Goal: Information Seeking & Learning: Learn about a topic

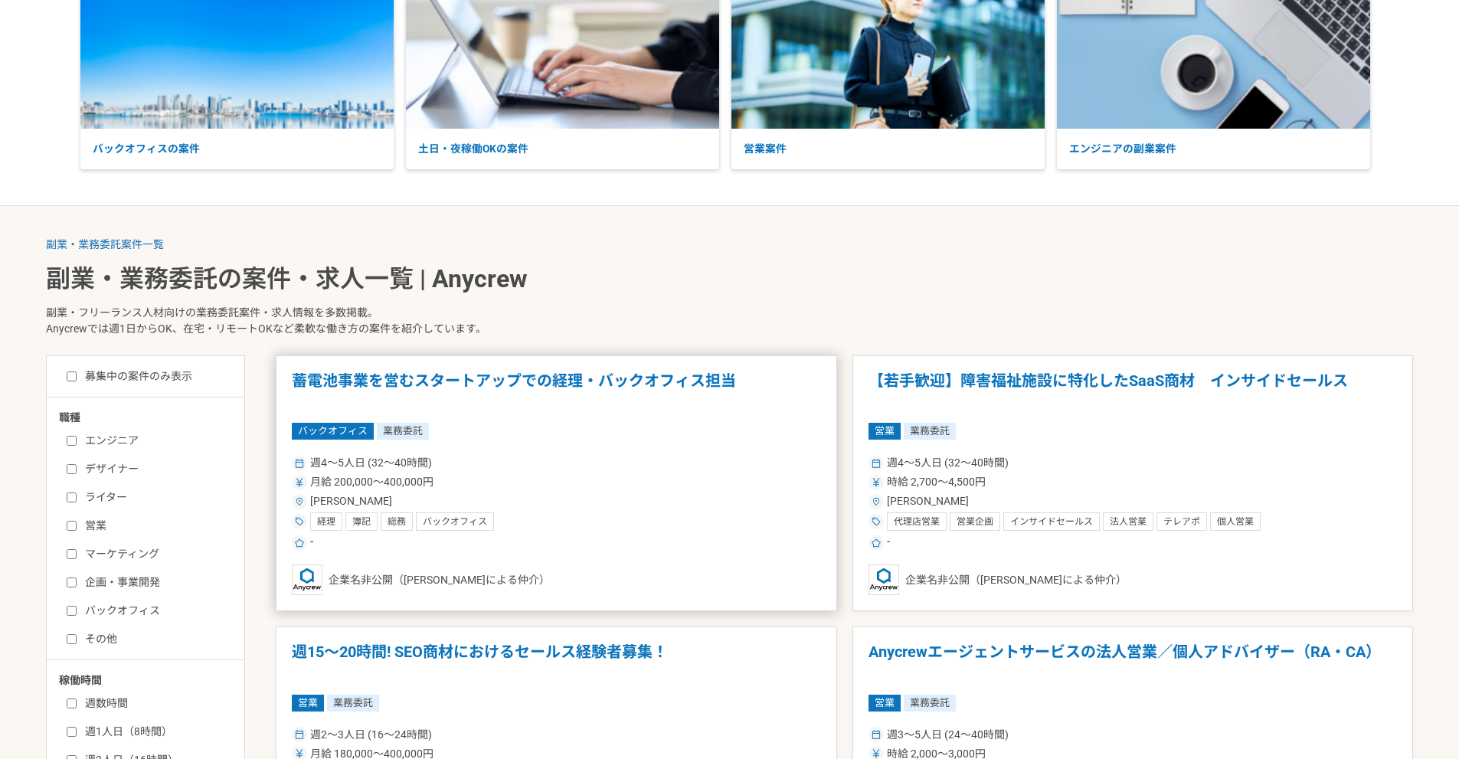
scroll to position [153, 0]
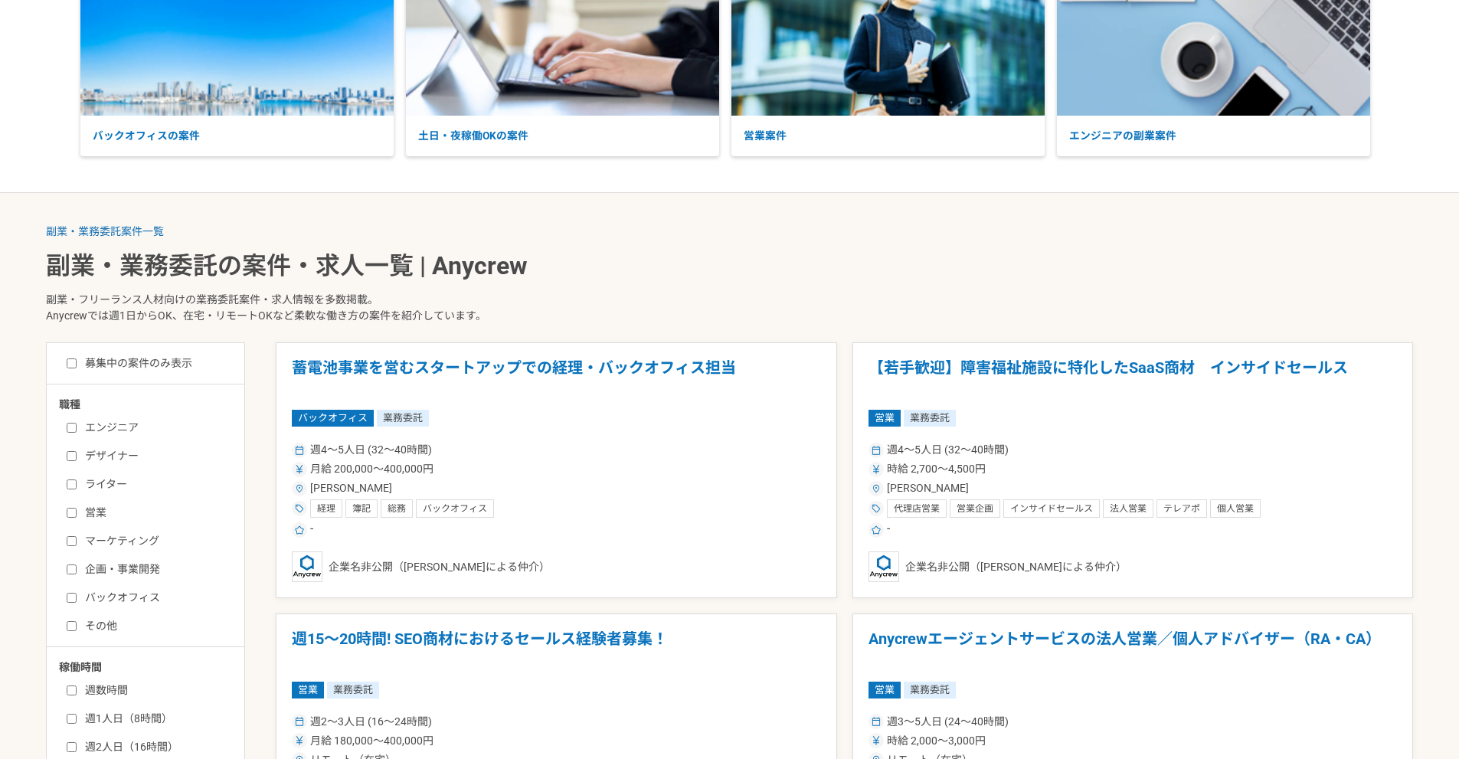
click at [121, 455] on label "デザイナー" at bounding box center [155, 456] width 176 height 16
click at [77, 455] on input "デザイナー" at bounding box center [72, 456] width 10 height 10
checkbox input "true"
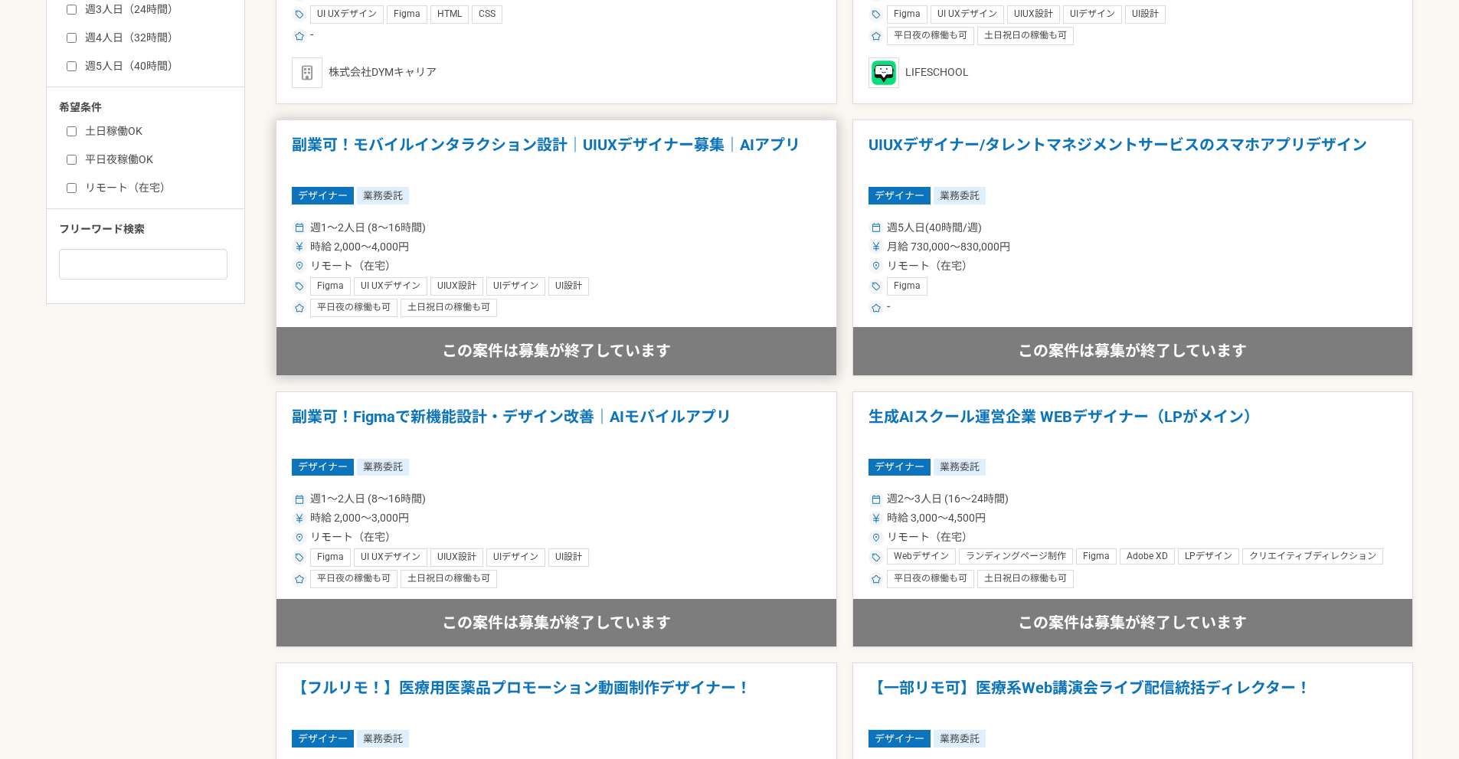
scroll to position [460, 0]
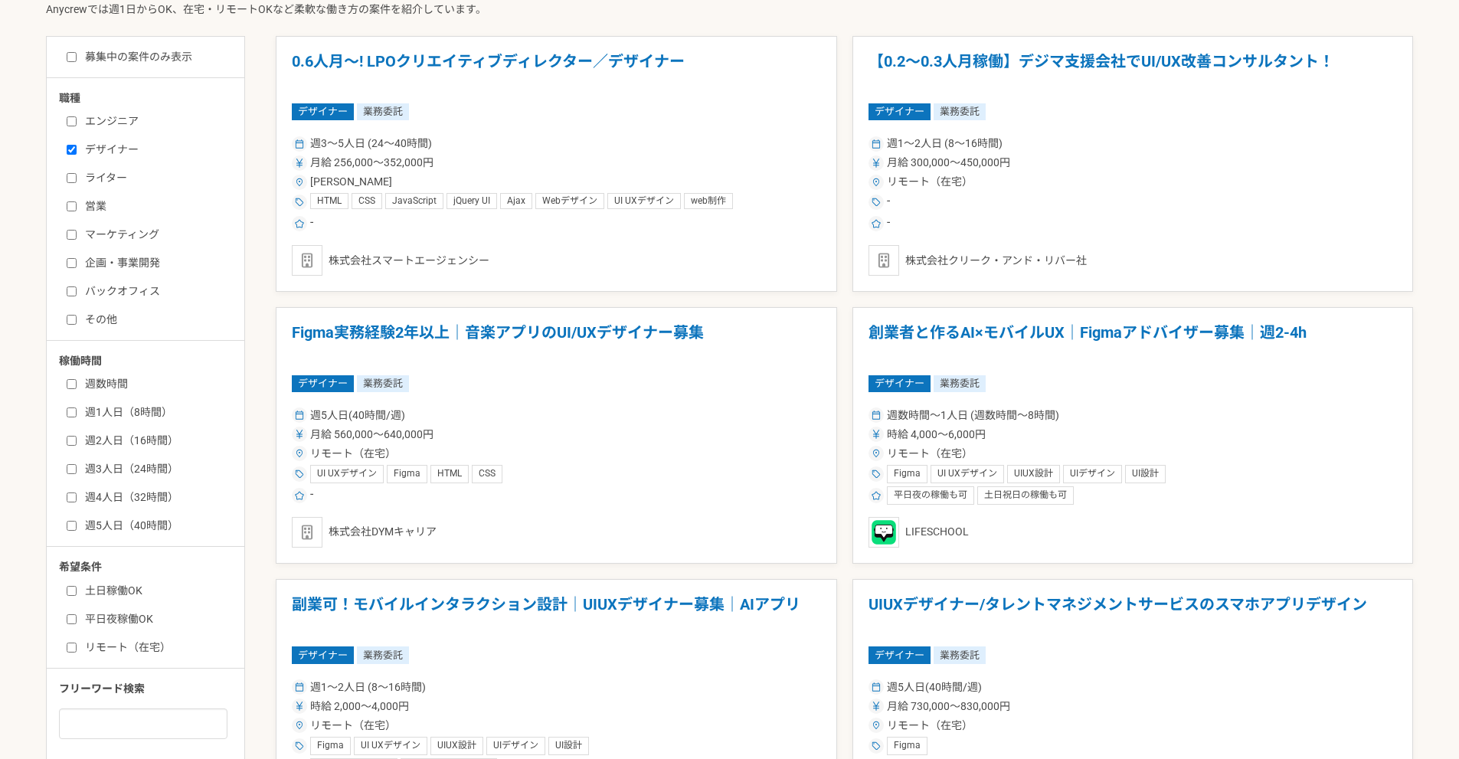
click at [116, 385] on label "週数時間" at bounding box center [155, 384] width 176 height 16
click at [77, 385] on input "週数時間" at bounding box center [72, 384] width 10 height 10
checkbox input "true"
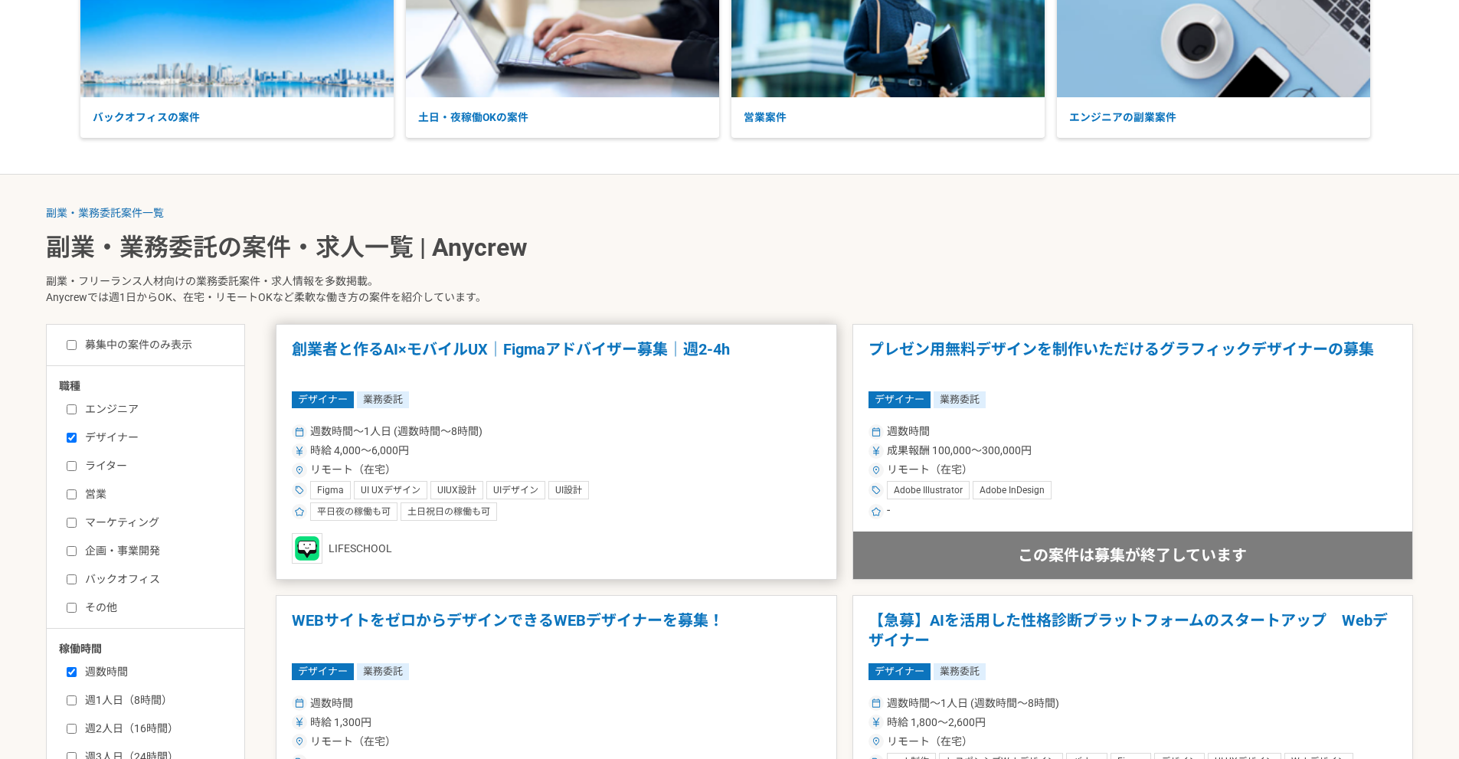
scroll to position [153, 0]
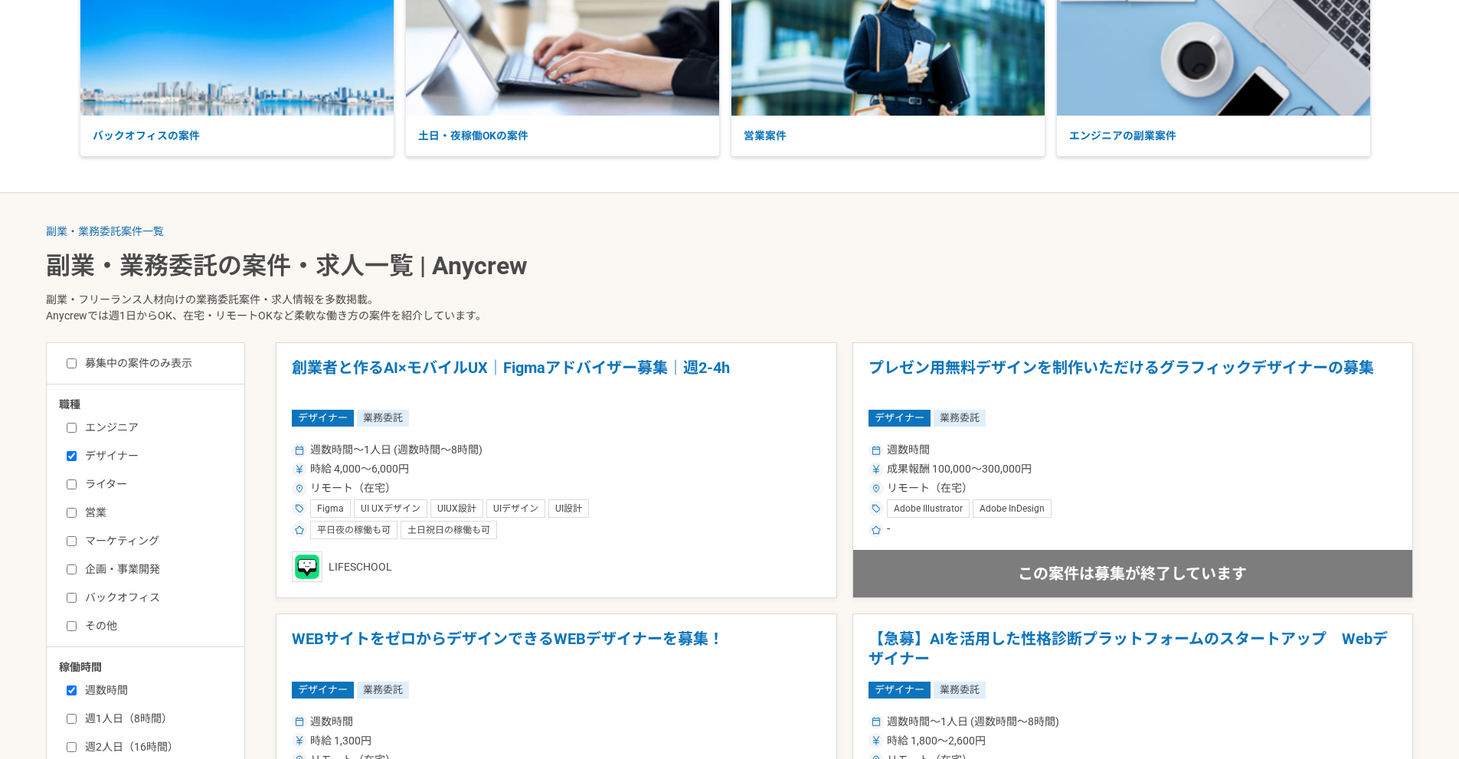
click at [97, 462] on label "デザイナー" at bounding box center [155, 456] width 176 height 16
click at [77, 461] on input "デザイナー" at bounding box center [72, 456] width 10 height 10
checkbox input "false"
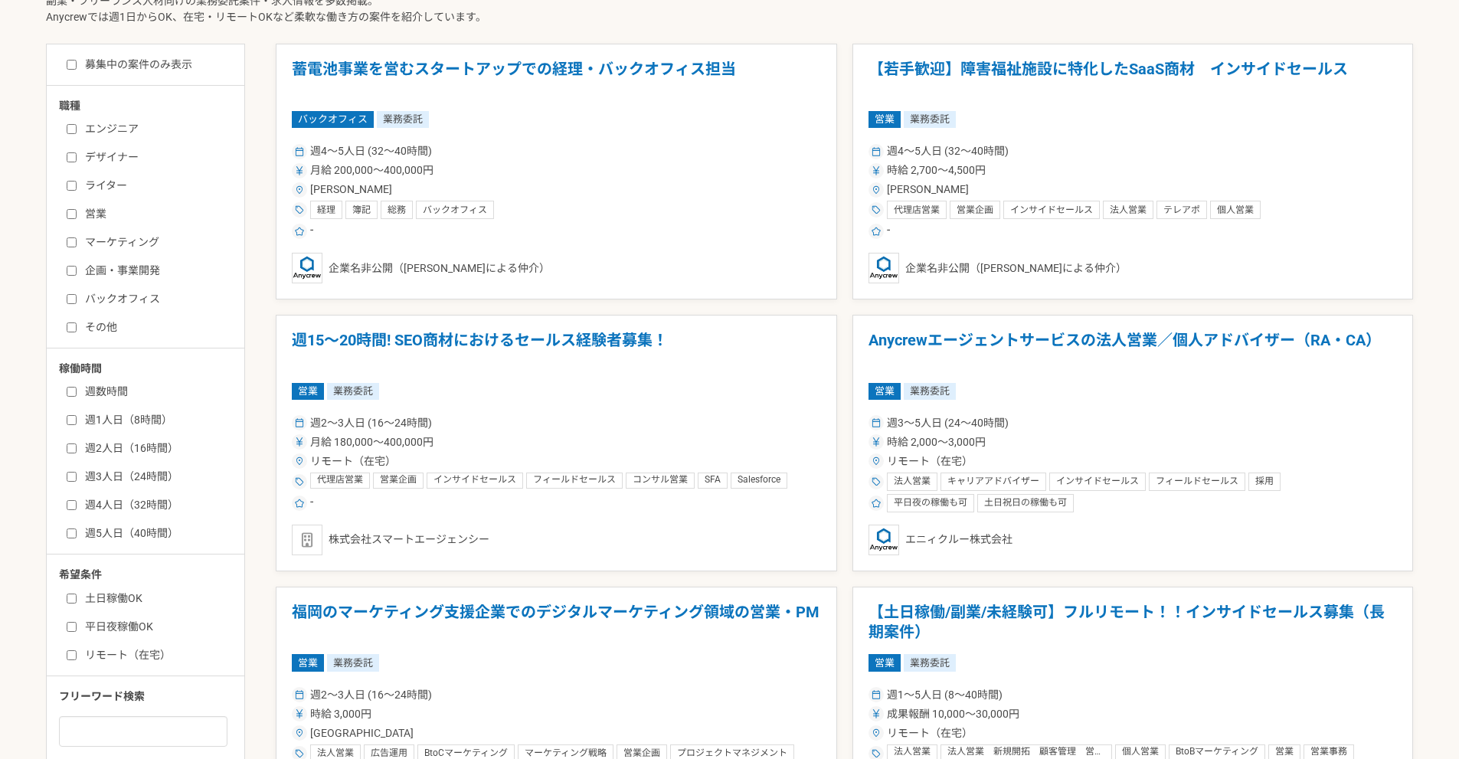
scroll to position [460, 0]
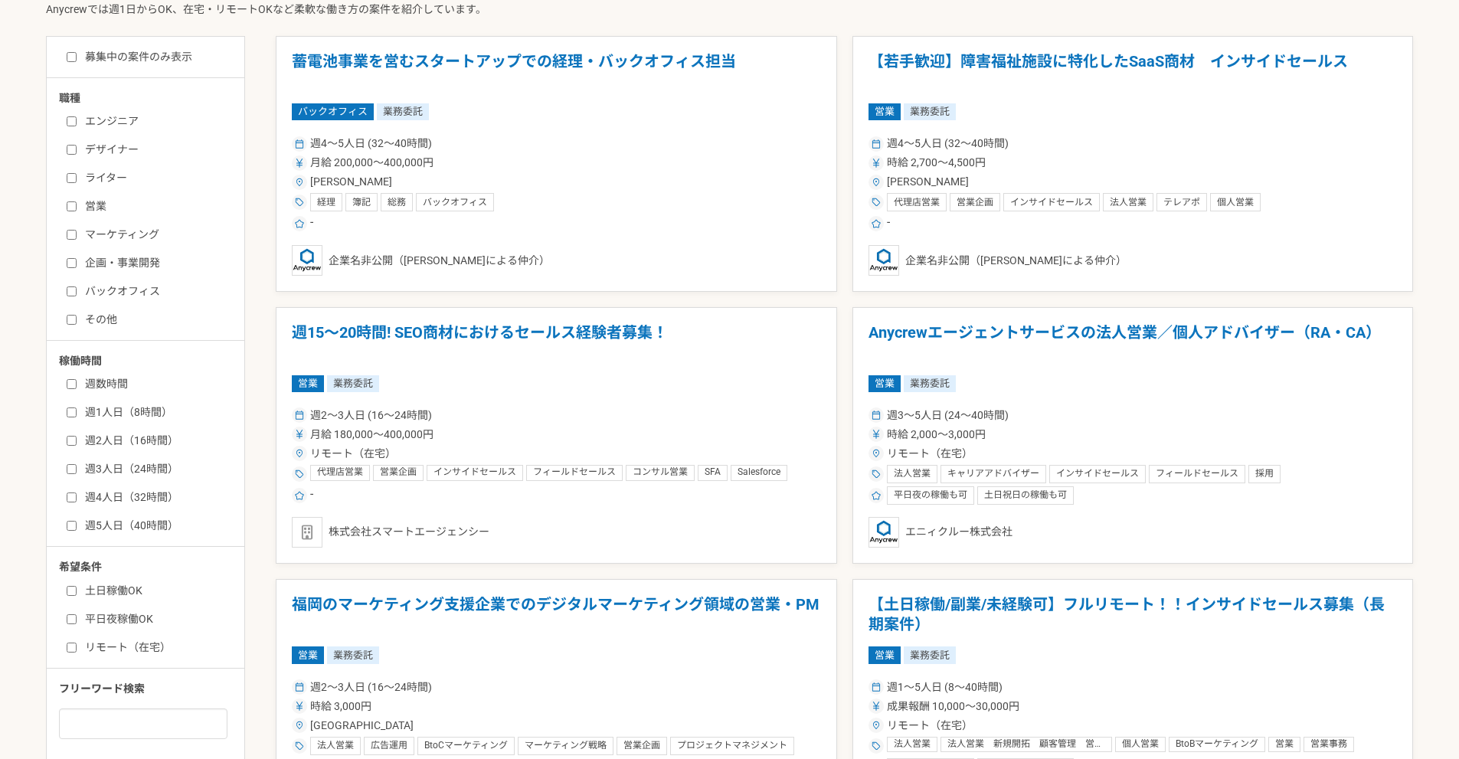
click at [118, 380] on label "週数時間" at bounding box center [155, 384] width 176 height 16
click at [77, 380] on input "週数時間" at bounding box center [72, 384] width 10 height 10
checkbox input "true"
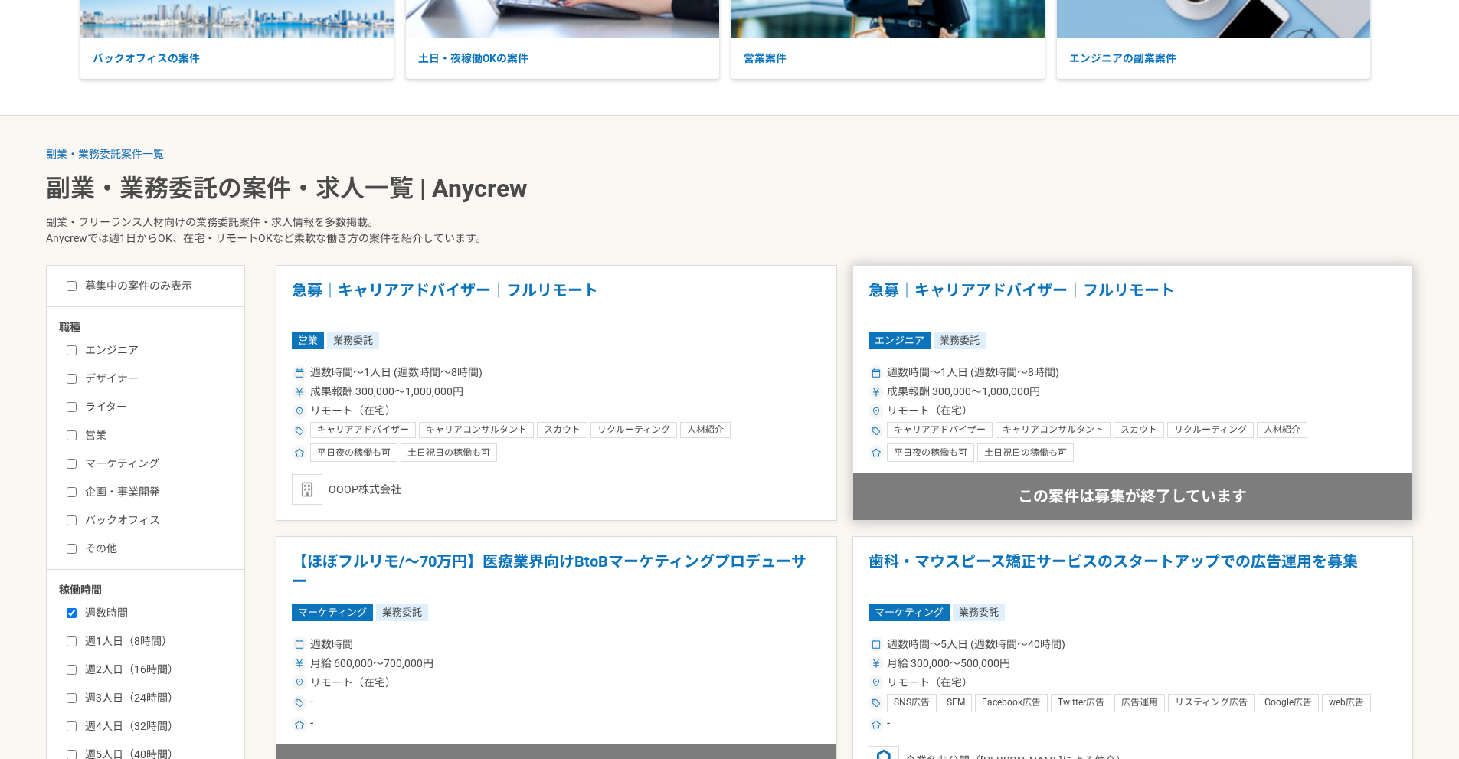
scroll to position [230, 0]
click at [99, 375] on label "デザイナー" at bounding box center [155, 379] width 176 height 16
click at [77, 375] on input "デザイナー" at bounding box center [72, 380] width 10 height 10
checkbox input "true"
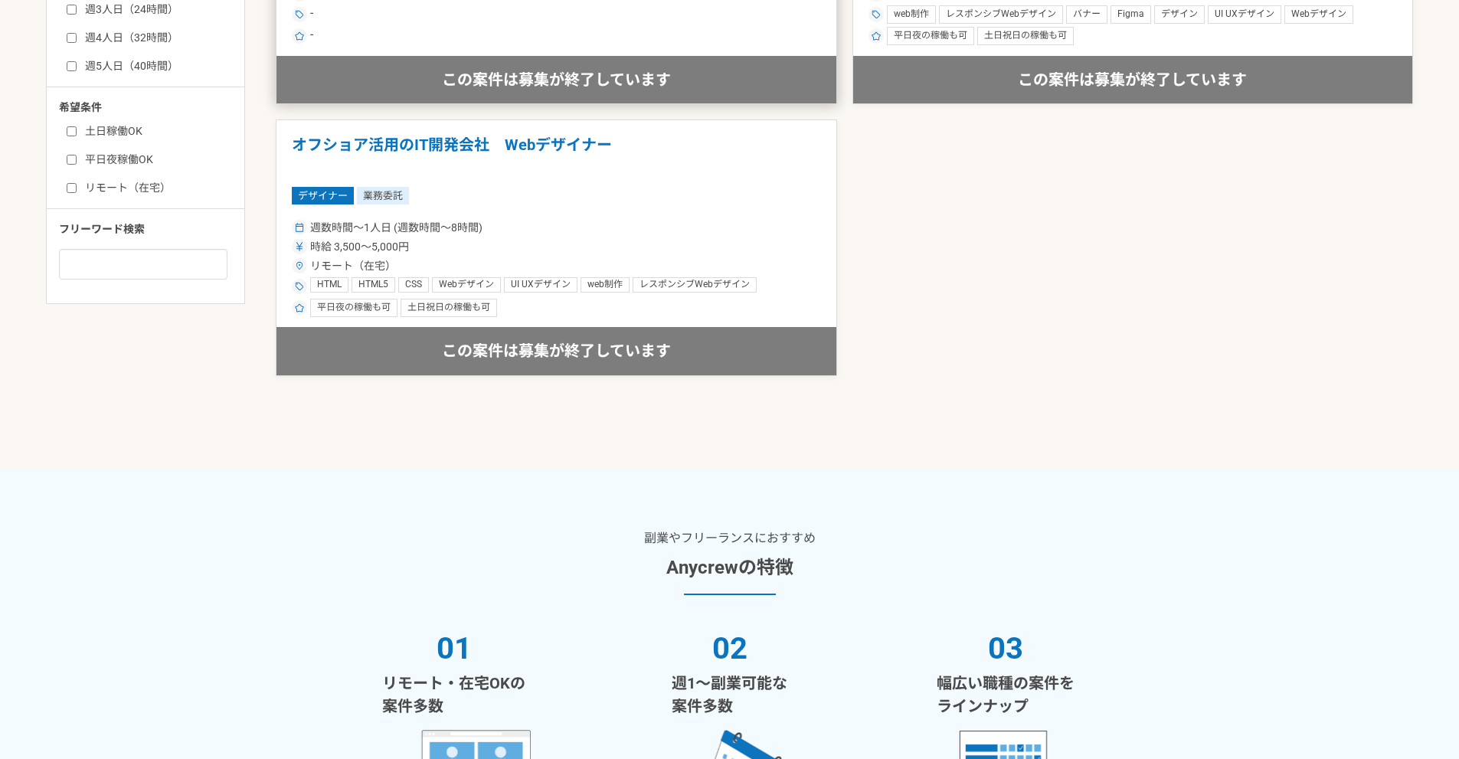
scroll to position [230, 0]
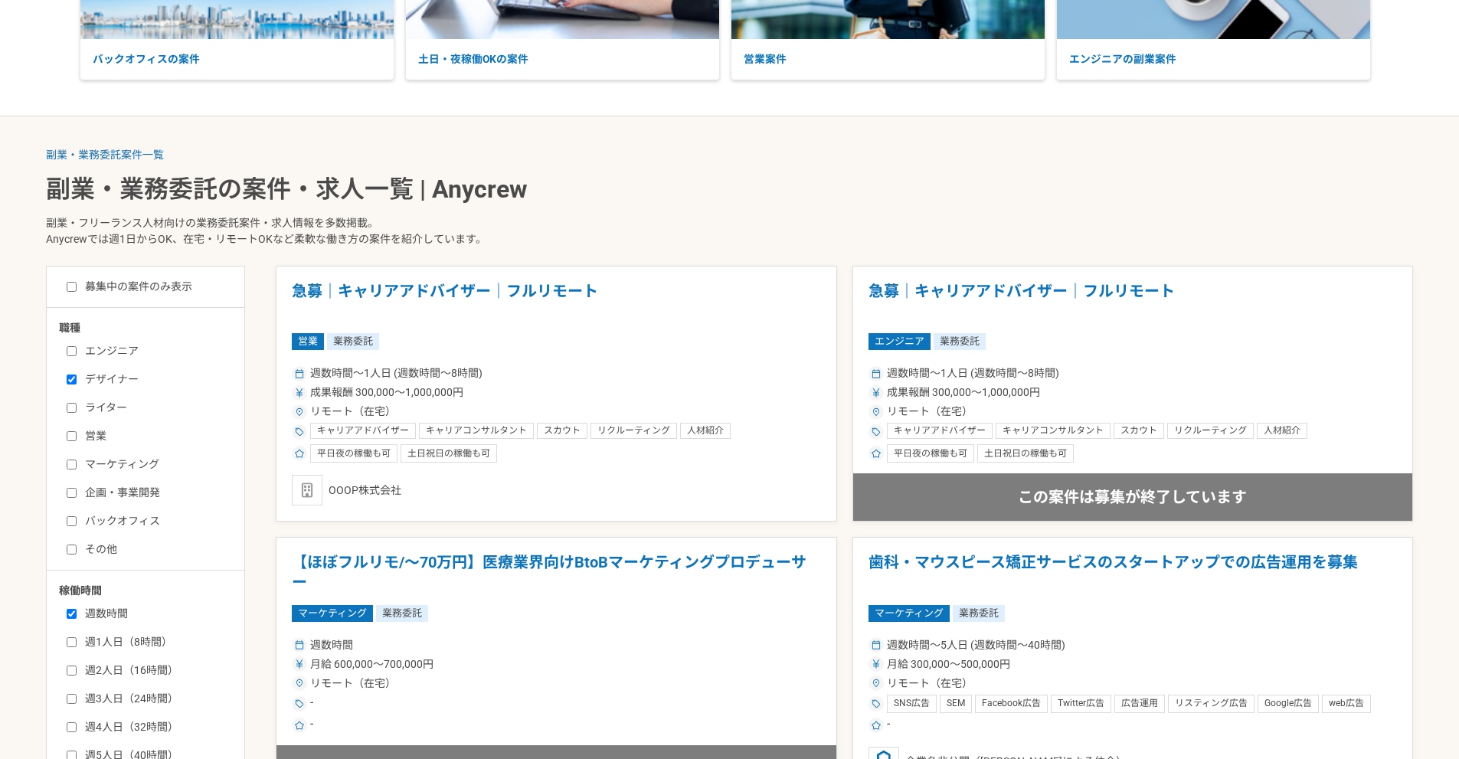
scroll to position [460, 0]
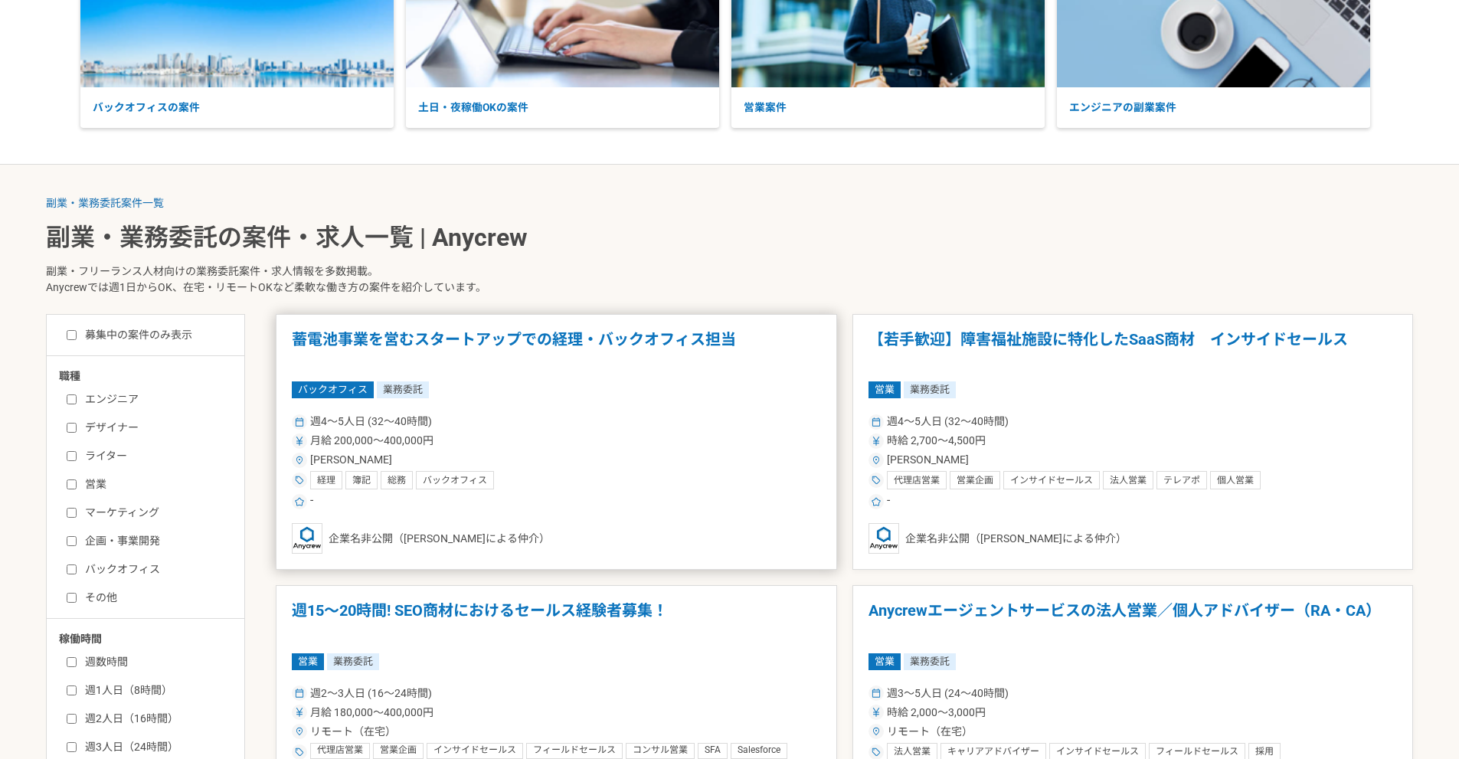
scroll to position [230, 0]
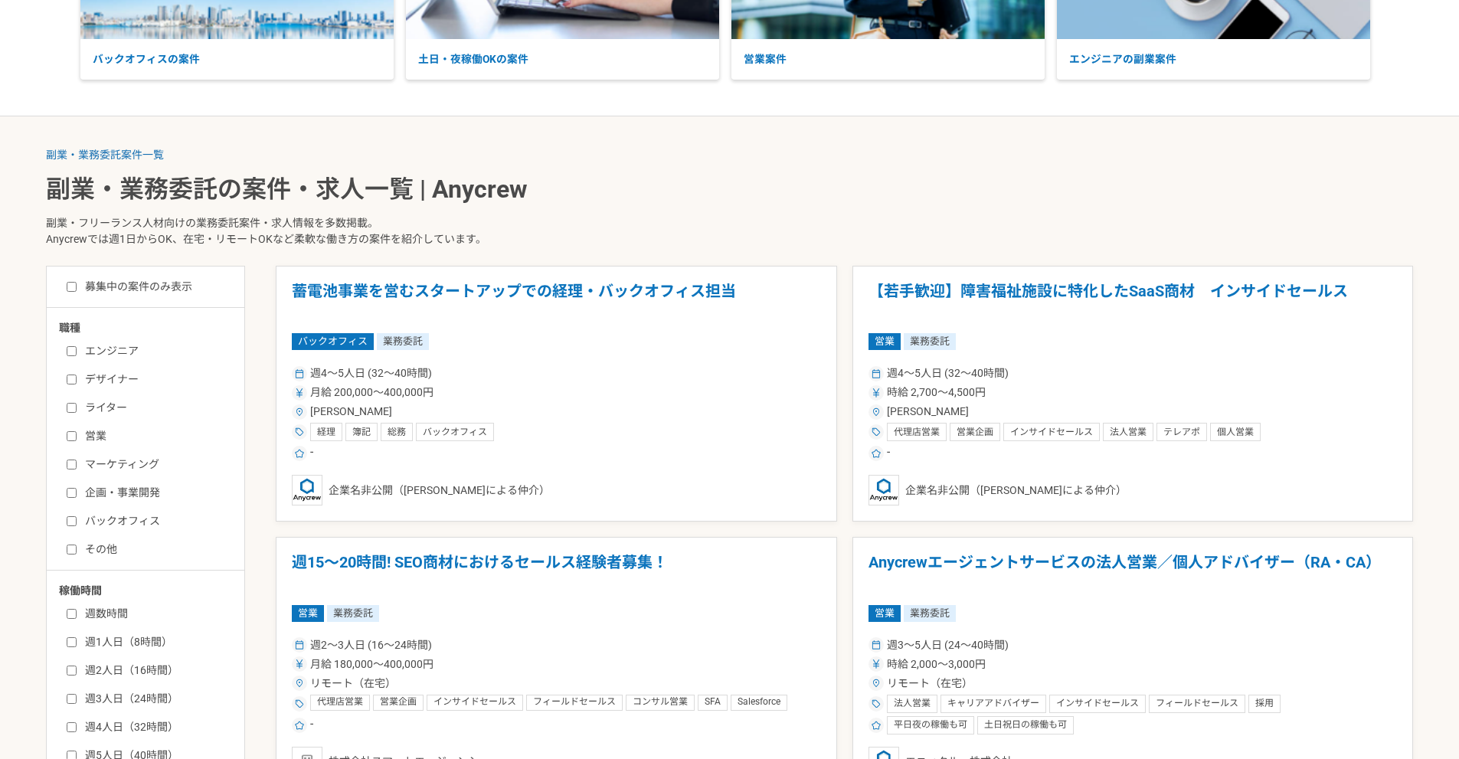
click at [114, 382] on label "デザイナー" at bounding box center [155, 379] width 176 height 16
click at [77, 382] on input "デザイナー" at bounding box center [72, 380] width 10 height 10
checkbox input "true"
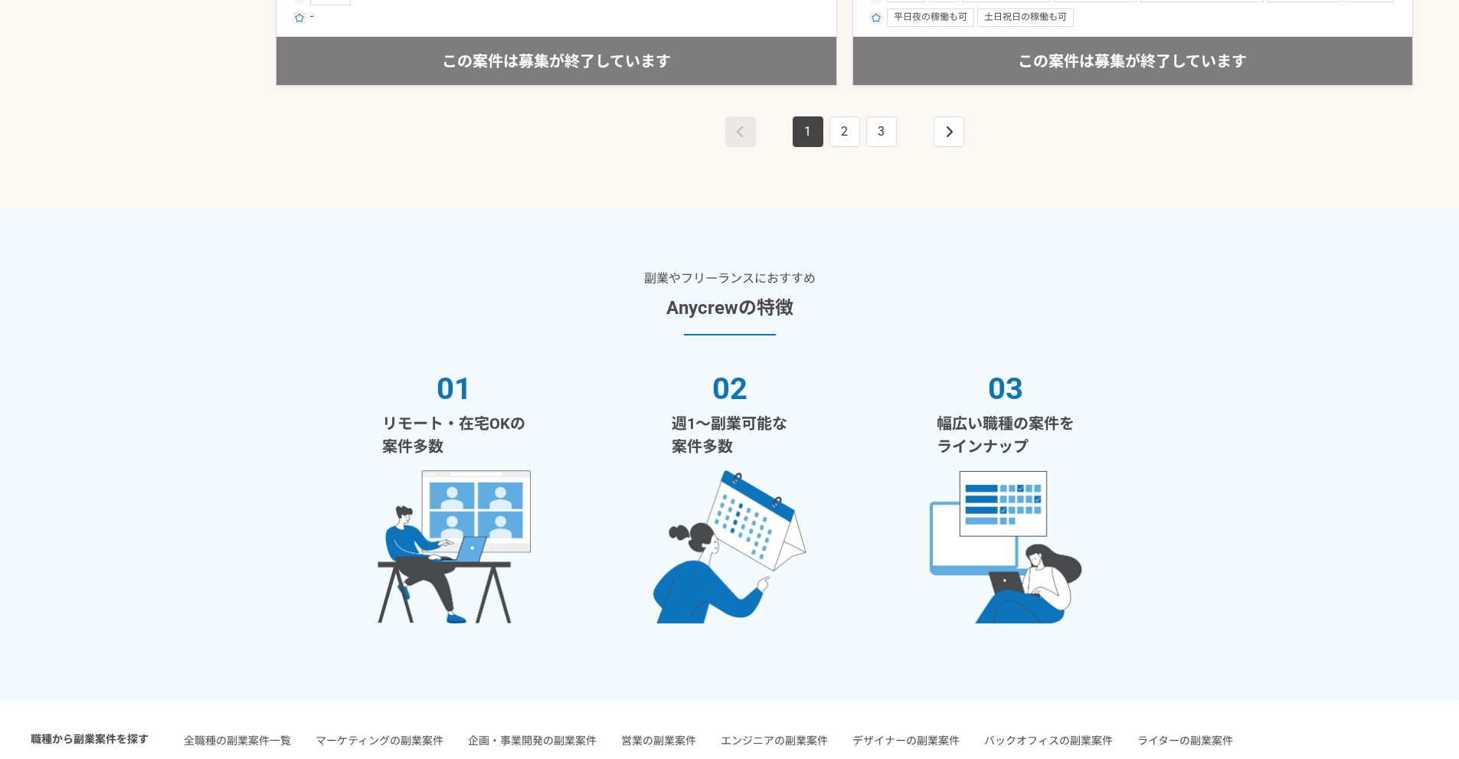
scroll to position [3140, 0]
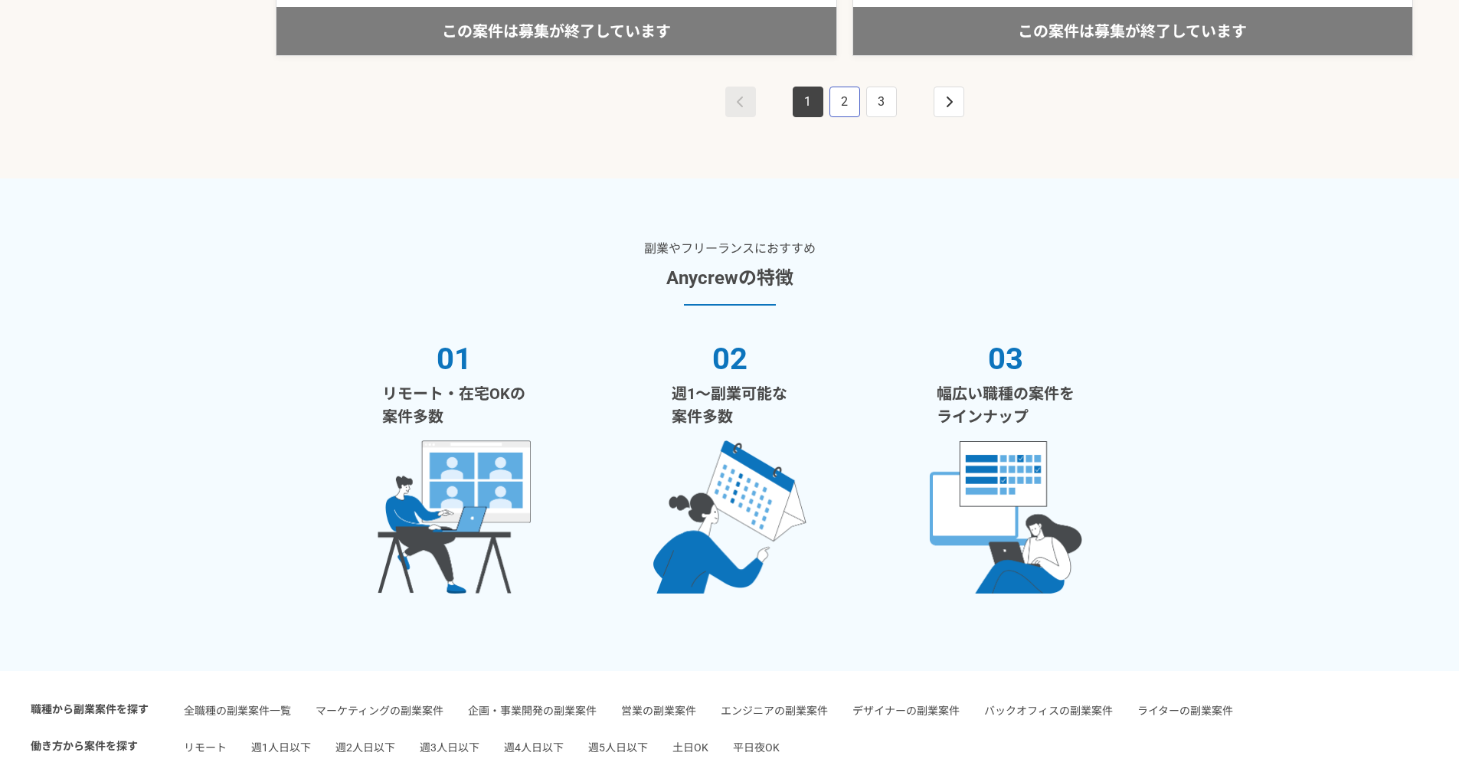
click at [849, 104] on link "2" at bounding box center [845, 102] width 31 height 31
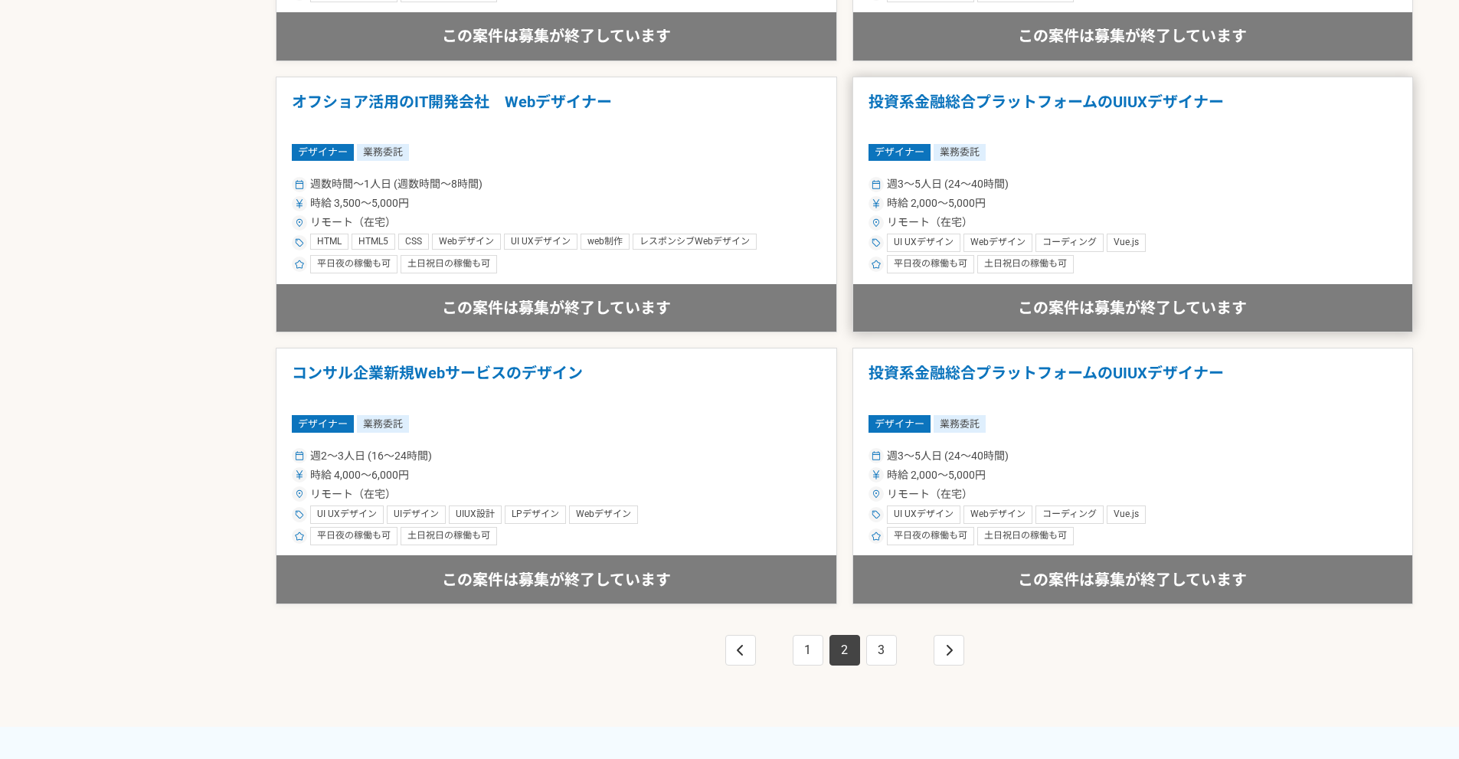
scroll to position [2604, 0]
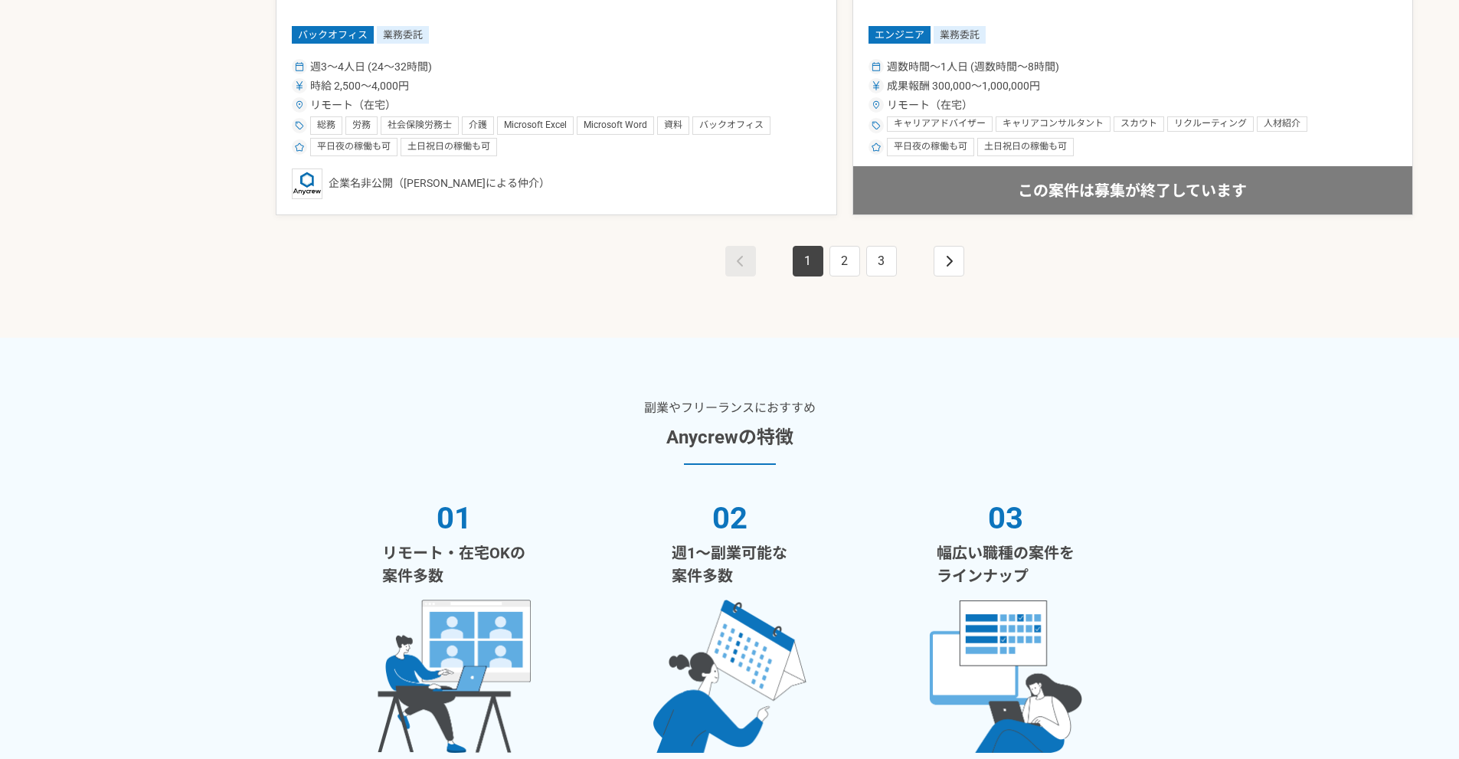
scroll to position [2958, 0]
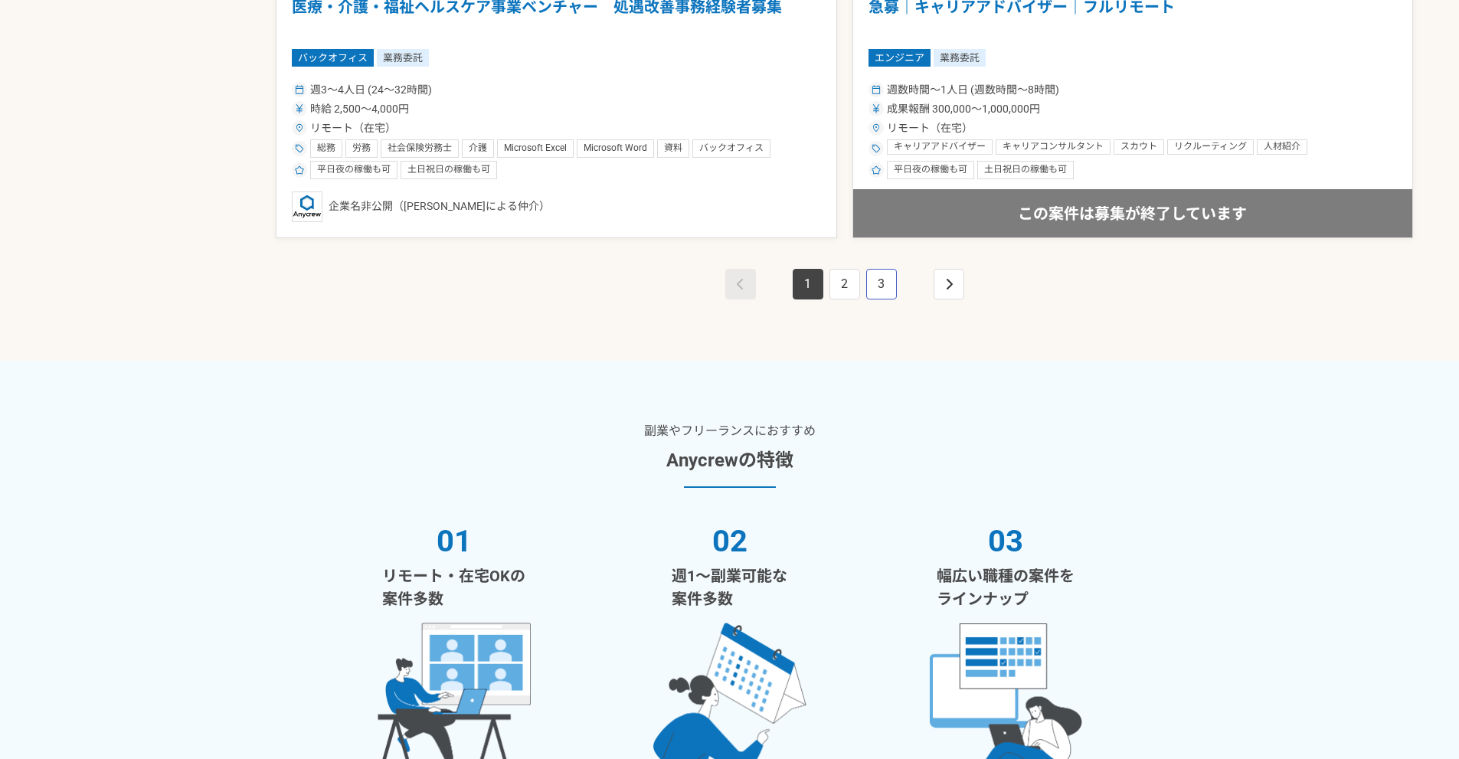
click at [882, 285] on link "3" at bounding box center [881, 284] width 31 height 31
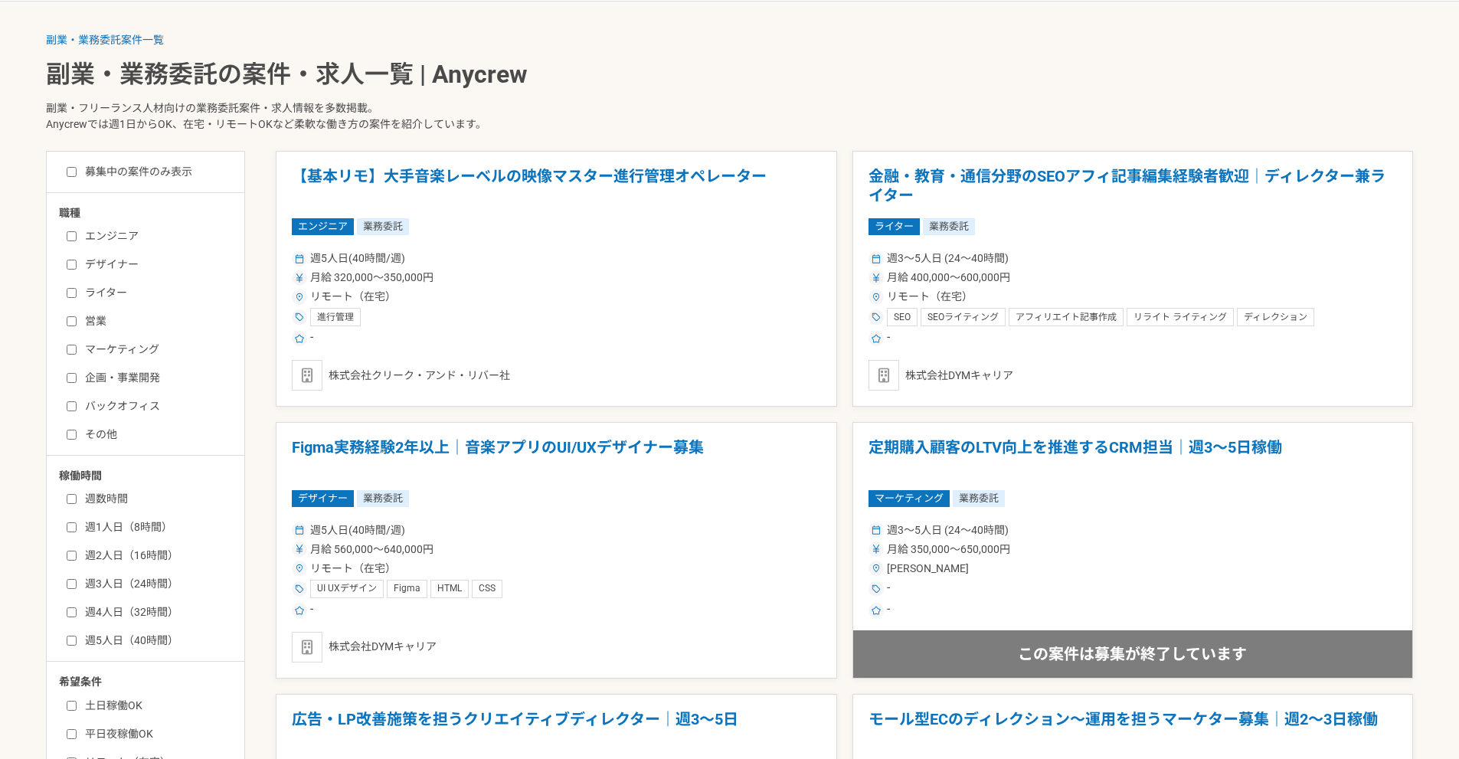
scroll to position [354, 0]
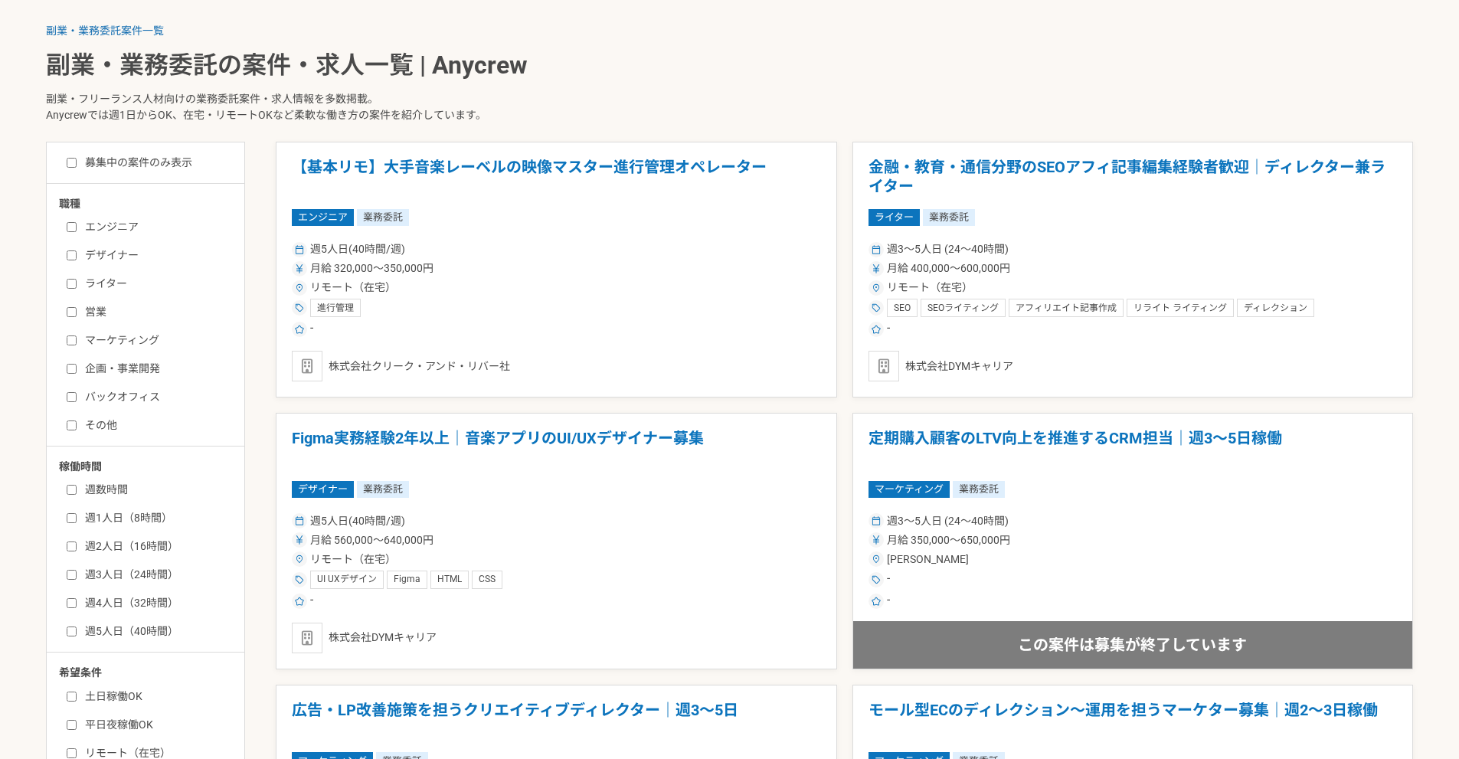
click at [149, 167] on label "募集中の案件のみ表示" at bounding box center [130, 163] width 126 height 16
click at [77, 167] on input "募集中の案件のみ表示" at bounding box center [72, 163] width 10 height 10
checkbox input "true"
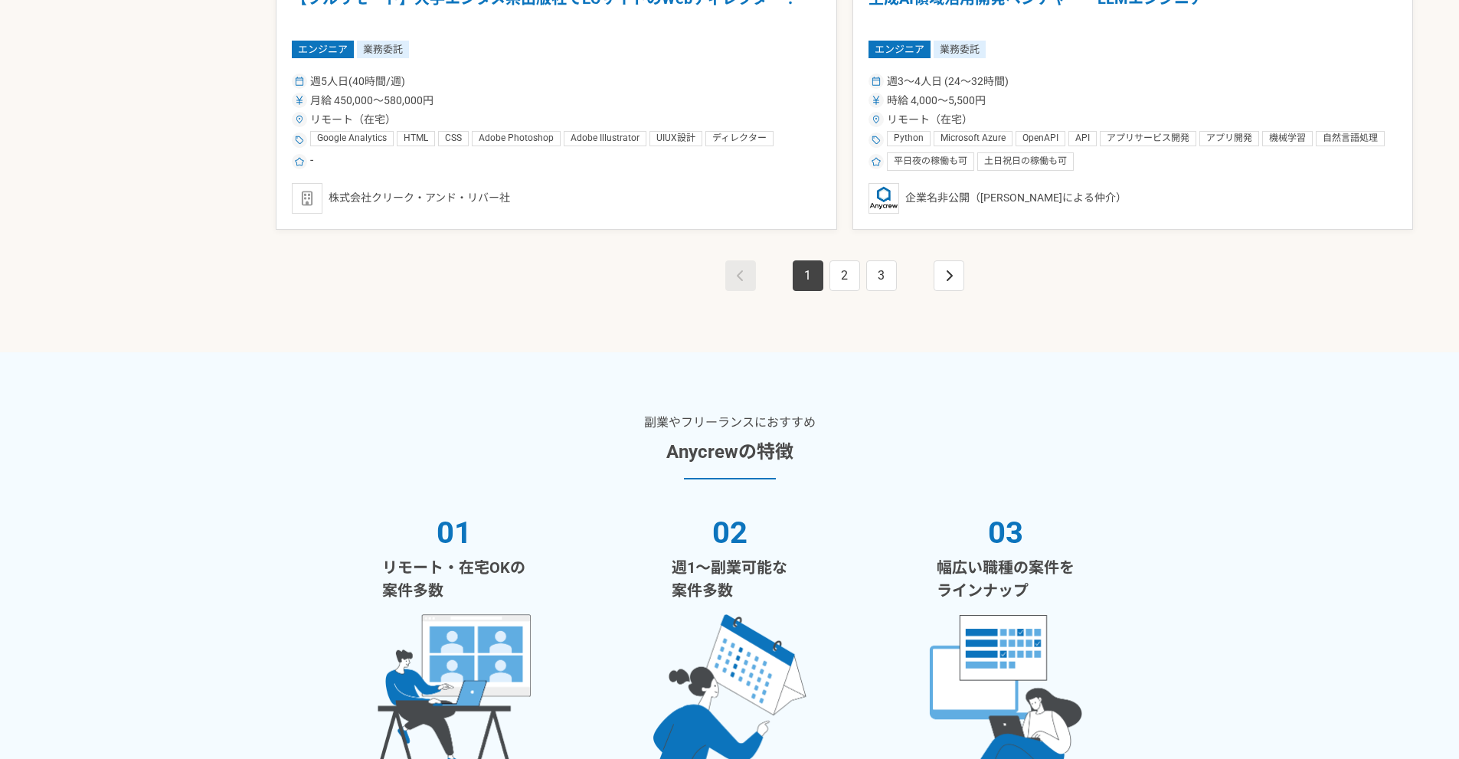
scroll to position [2958, 0]
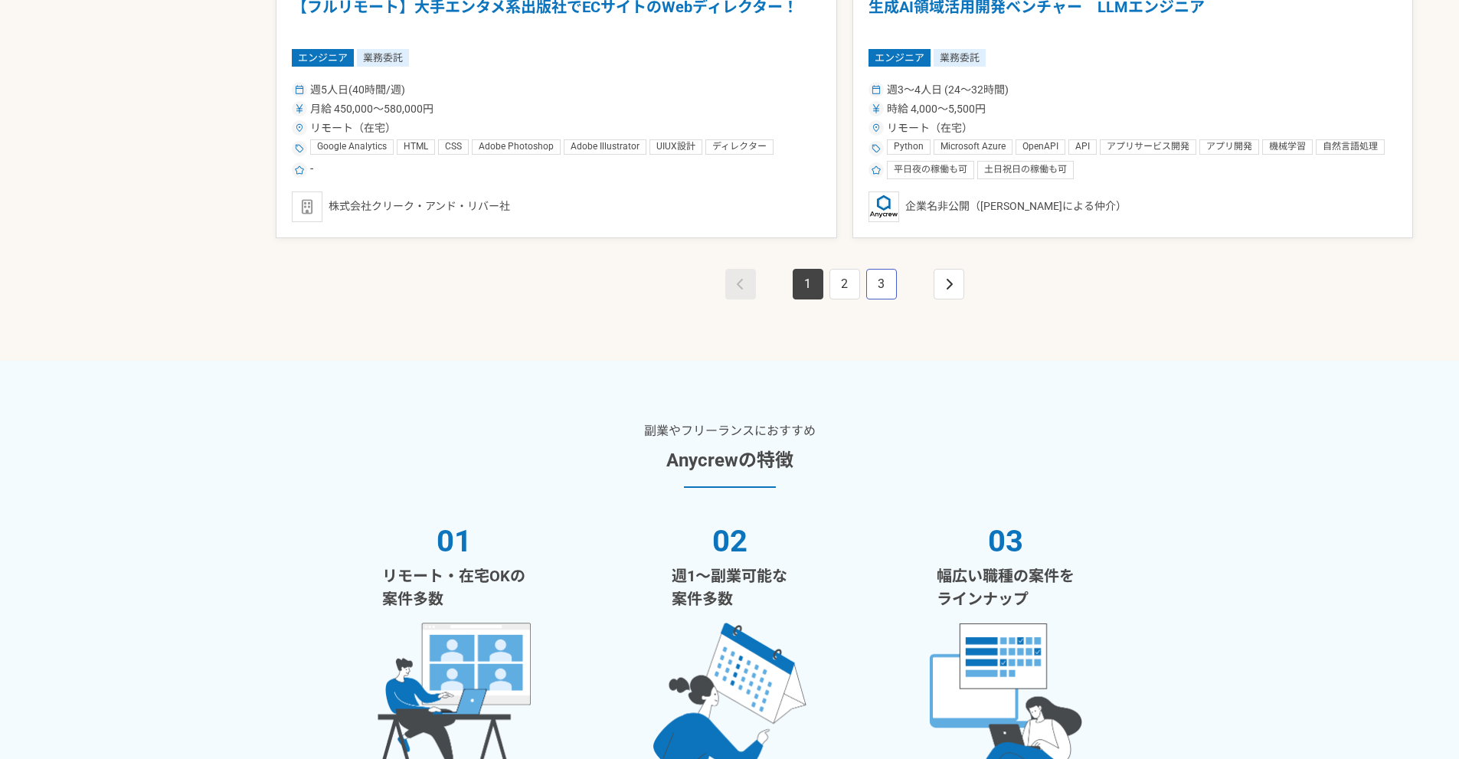
click at [887, 295] on link "3" at bounding box center [881, 284] width 31 height 31
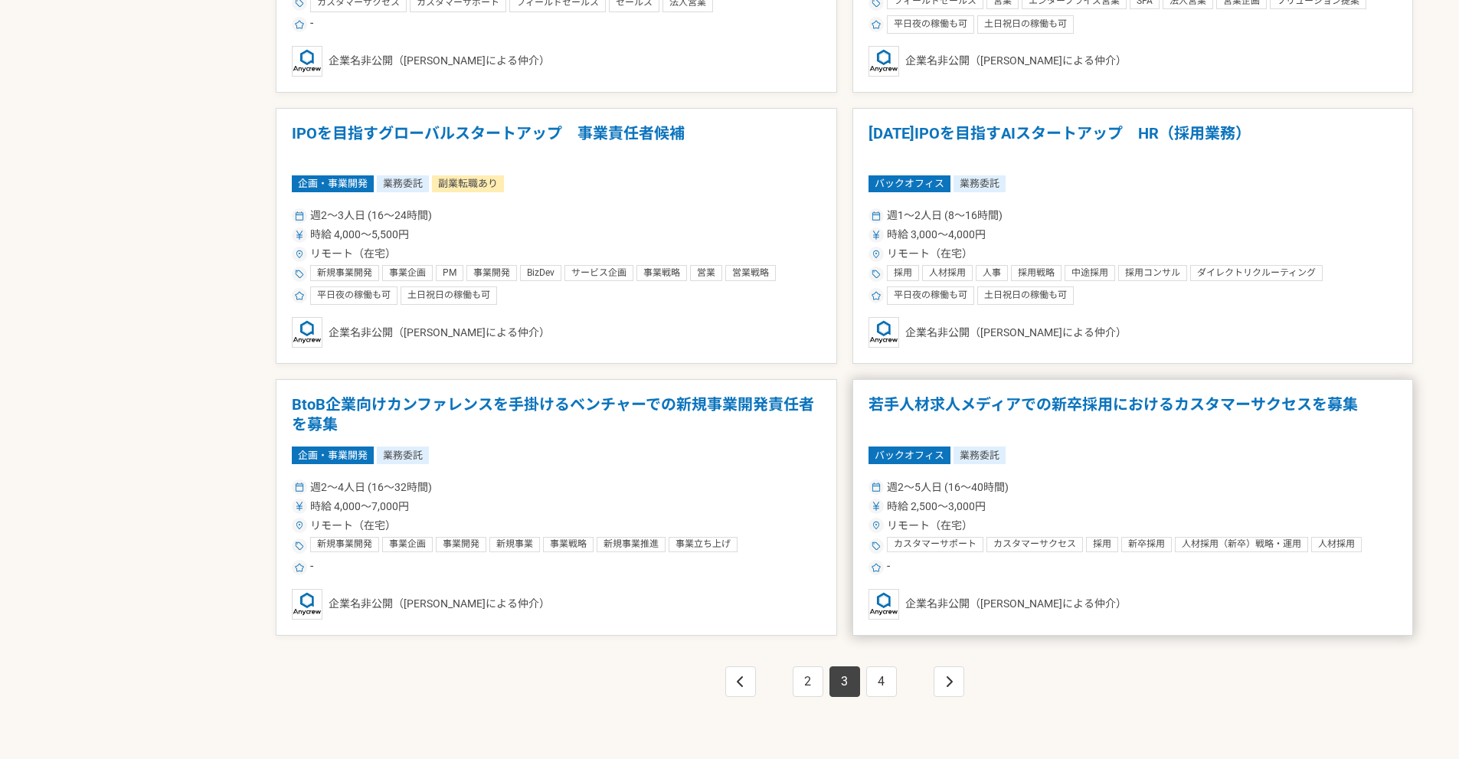
scroll to position [2604, 0]
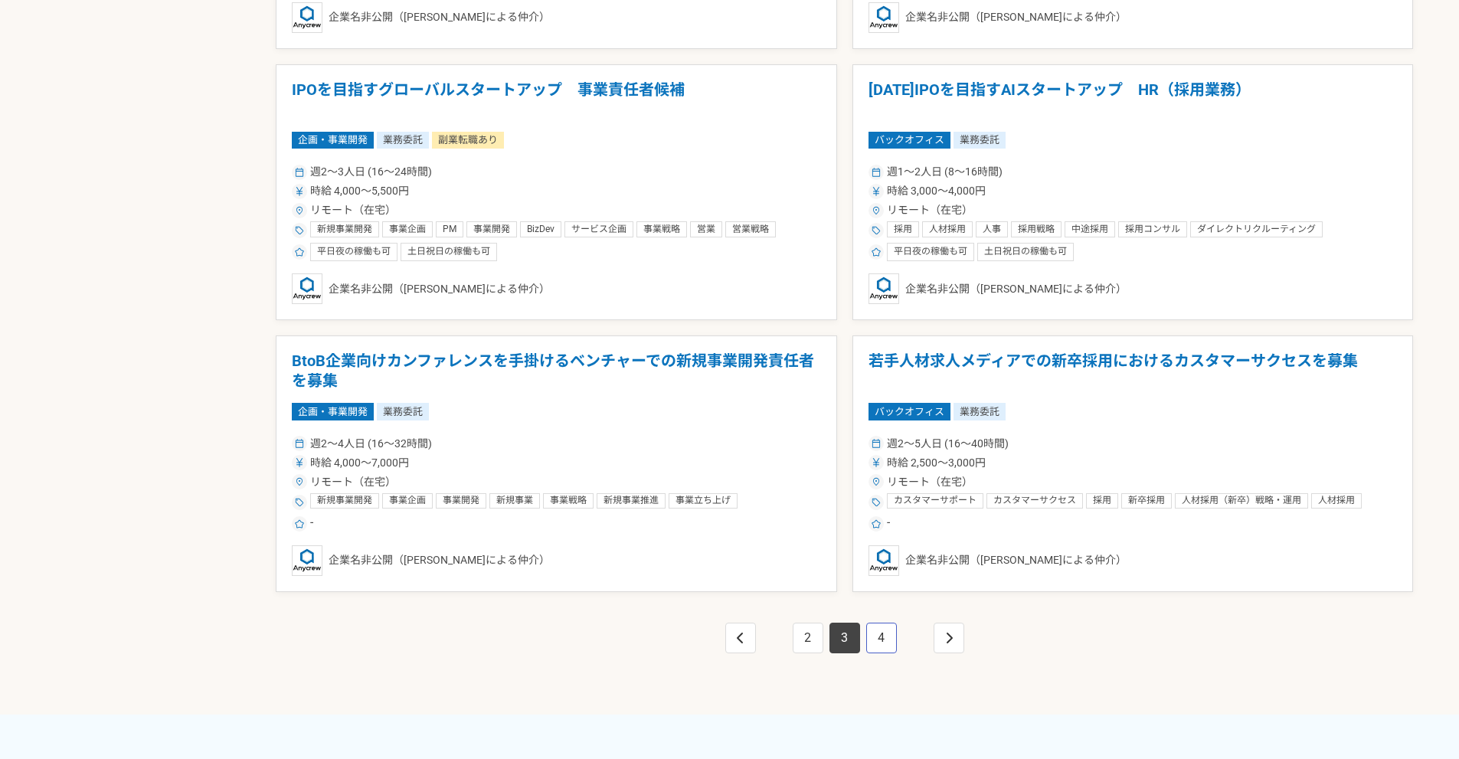
click at [889, 634] on link "4" at bounding box center [881, 638] width 31 height 31
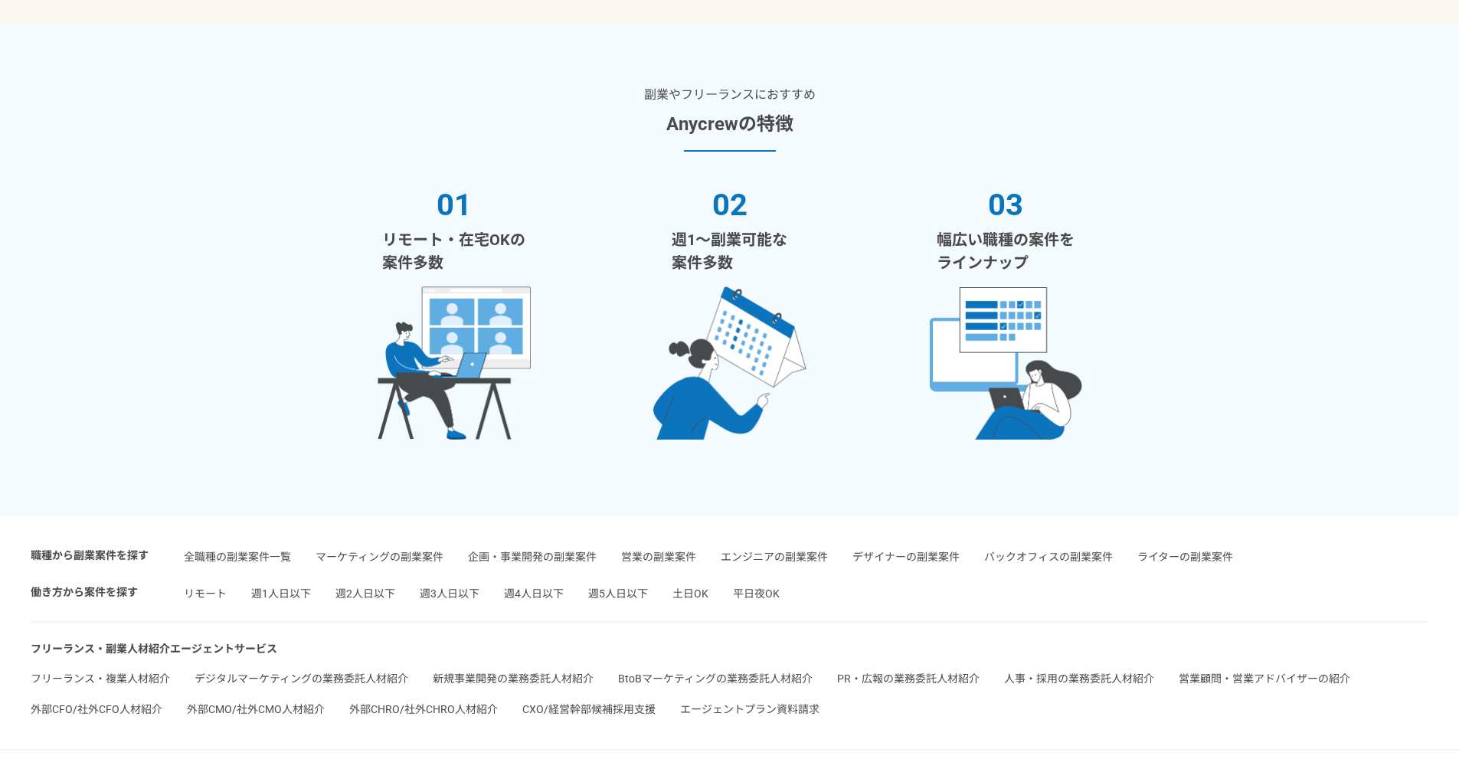
scroll to position [2958, 0]
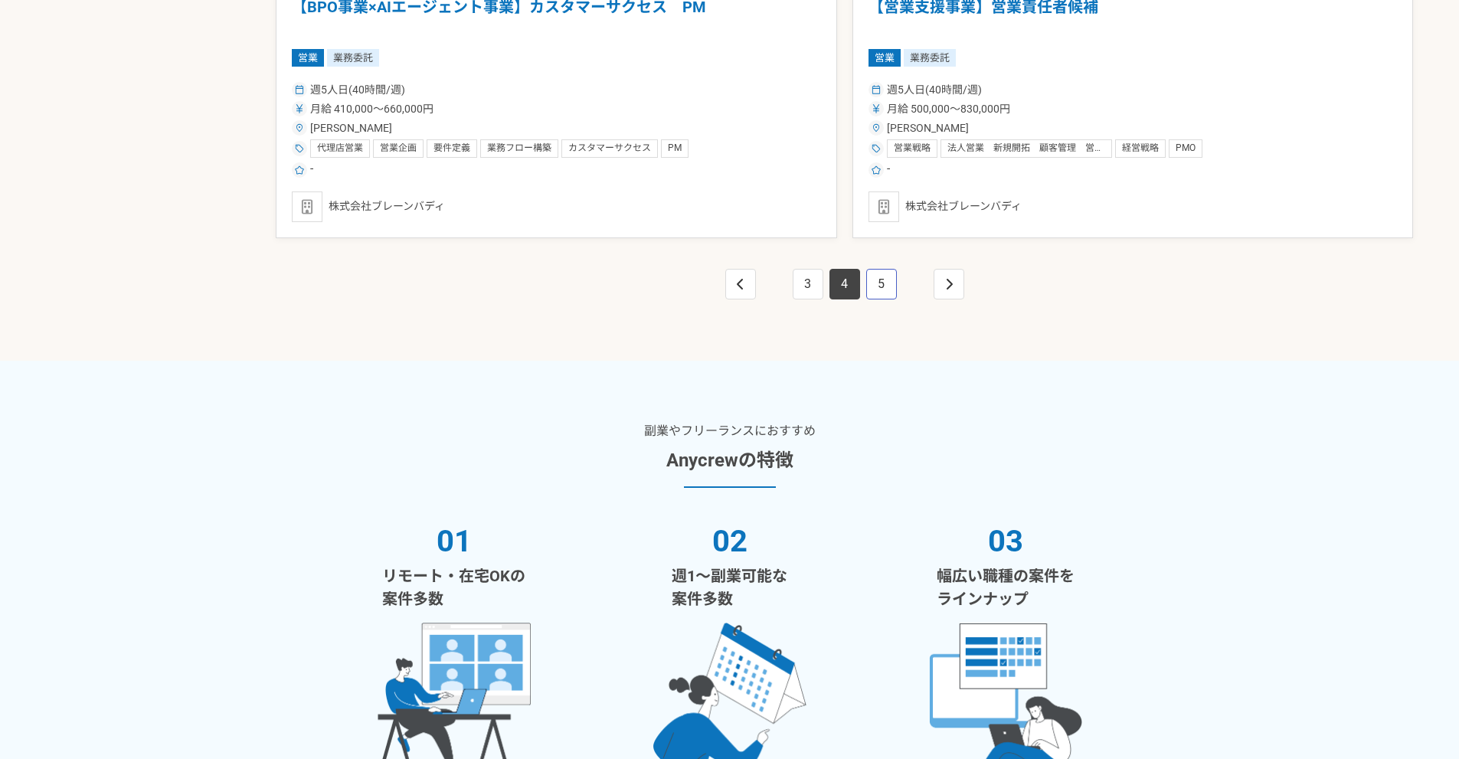
click at [888, 286] on link "5" at bounding box center [881, 284] width 31 height 31
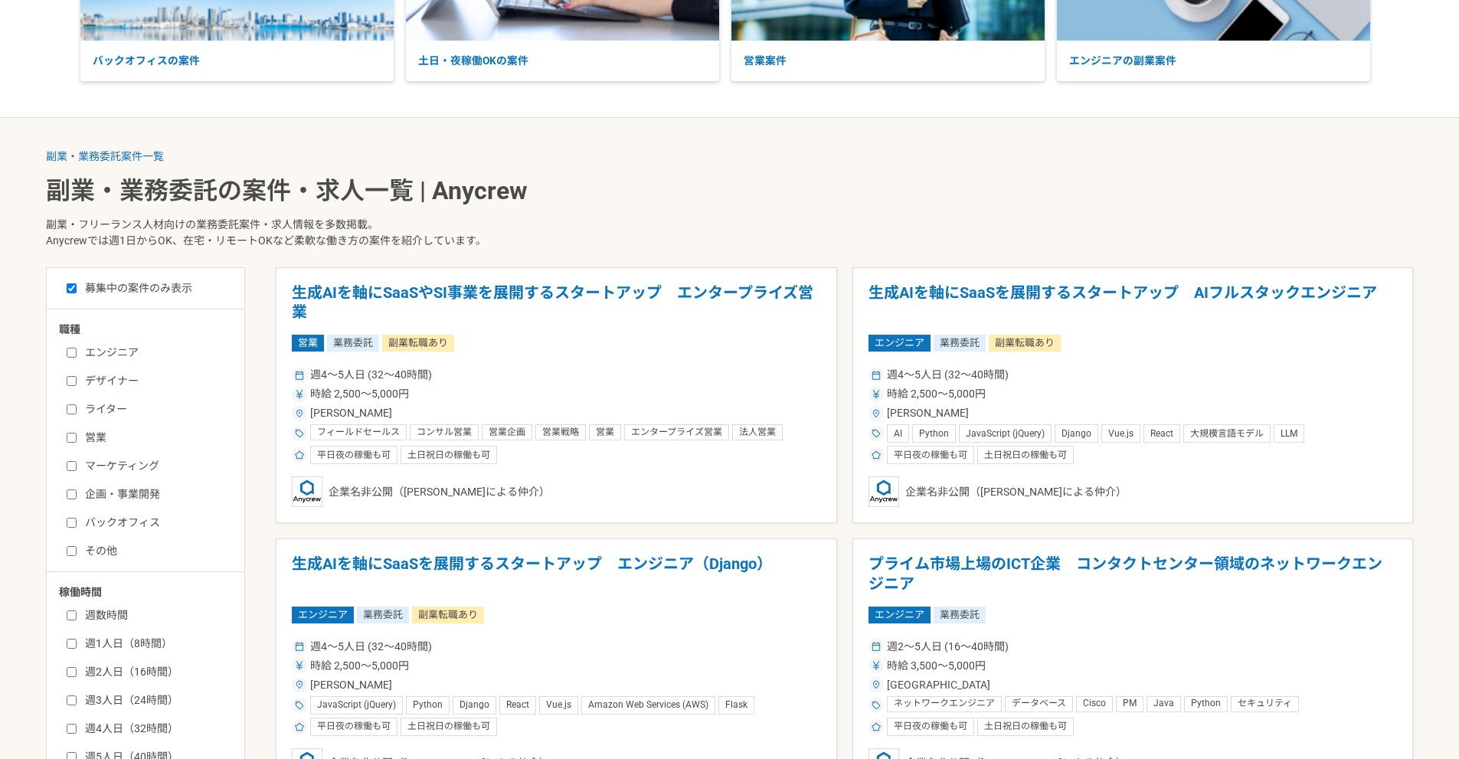
scroll to position [465, 0]
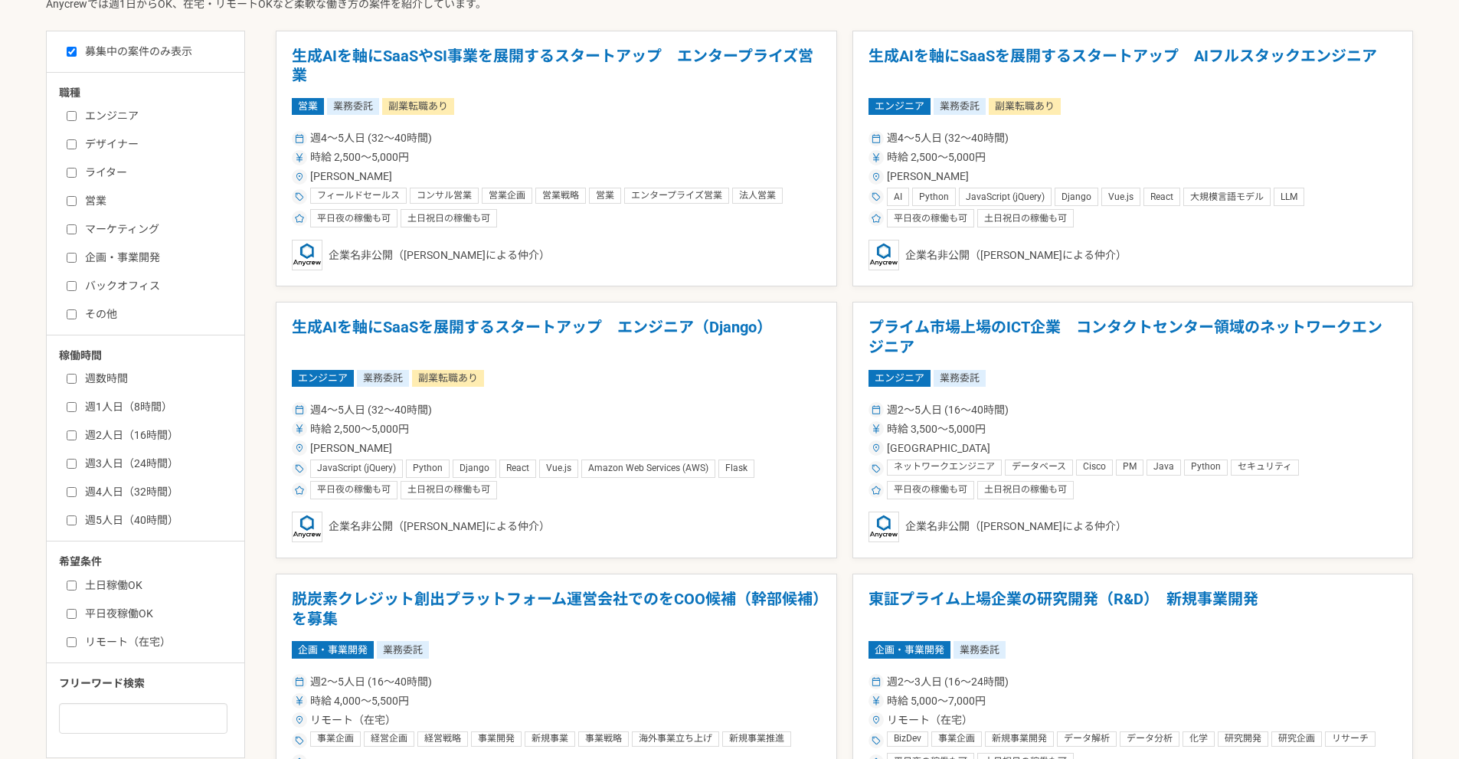
drag, startPoint x: 123, startPoint y: 146, endPoint x: 133, endPoint y: 149, distance: 9.5
click at [123, 146] on label "デザイナー" at bounding box center [155, 144] width 176 height 16
click at [77, 146] on input "デザイナー" at bounding box center [72, 144] width 10 height 10
checkbox input "true"
